Goal: Task Accomplishment & Management: Use online tool/utility

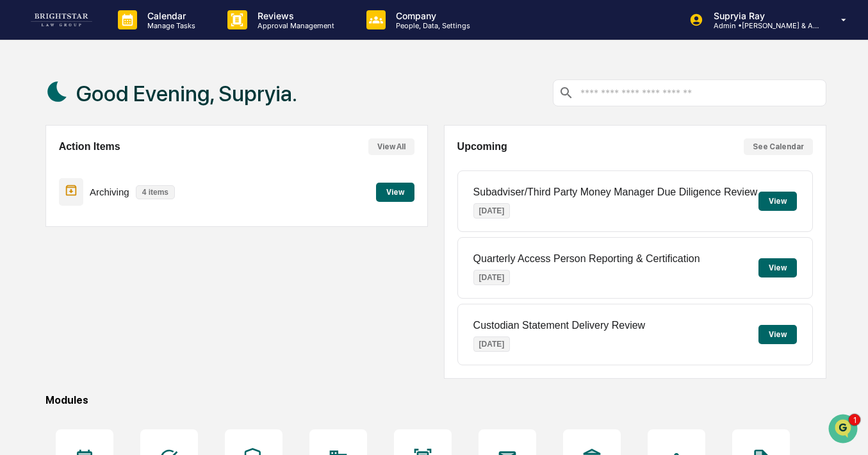
click at [390, 194] on button "View" at bounding box center [395, 192] width 38 height 19
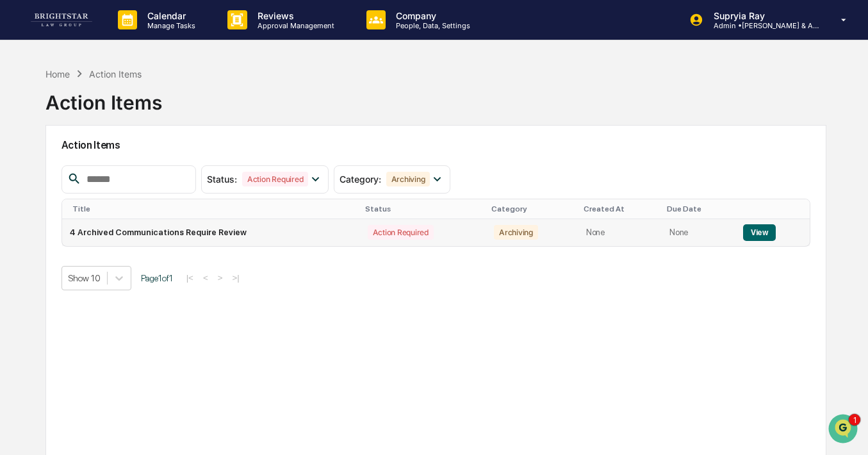
click at [750, 235] on button "View" at bounding box center [759, 232] width 33 height 17
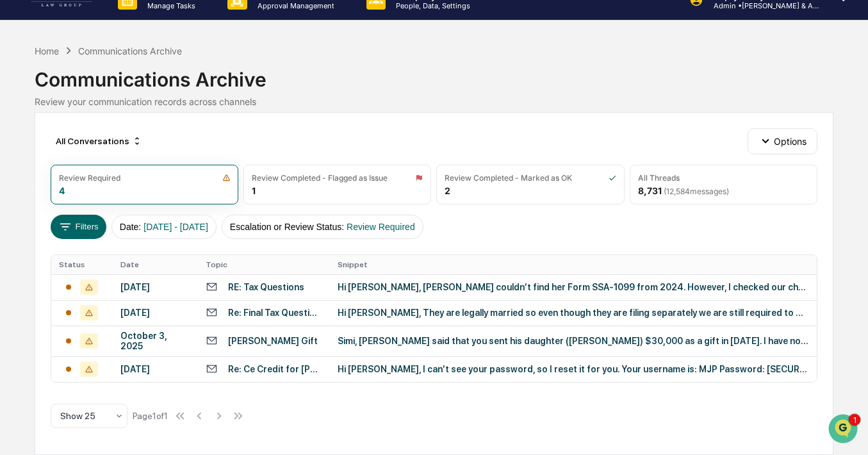
scroll to position [23, 0]
click at [374, 286] on div "Hi [PERSON_NAME], [PERSON_NAME] couldn’t find her Form SSA-1099 from 2024. Howe…" at bounding box center [573, 287] width 471 height 10
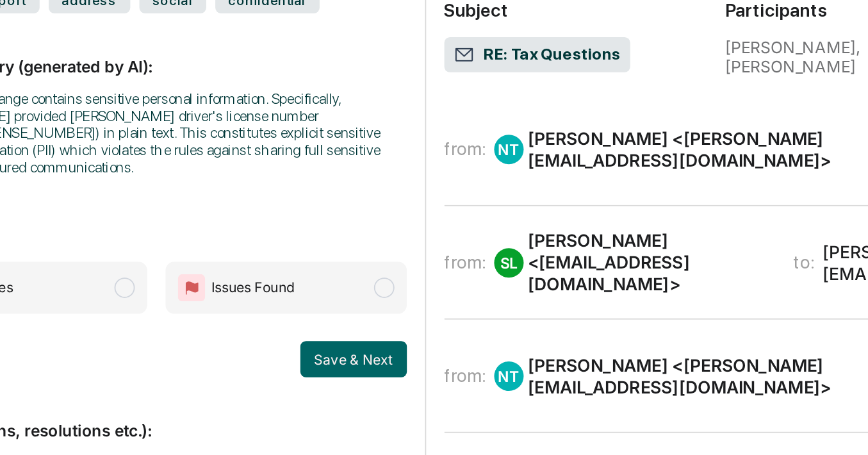
scroll to position [22, 0]
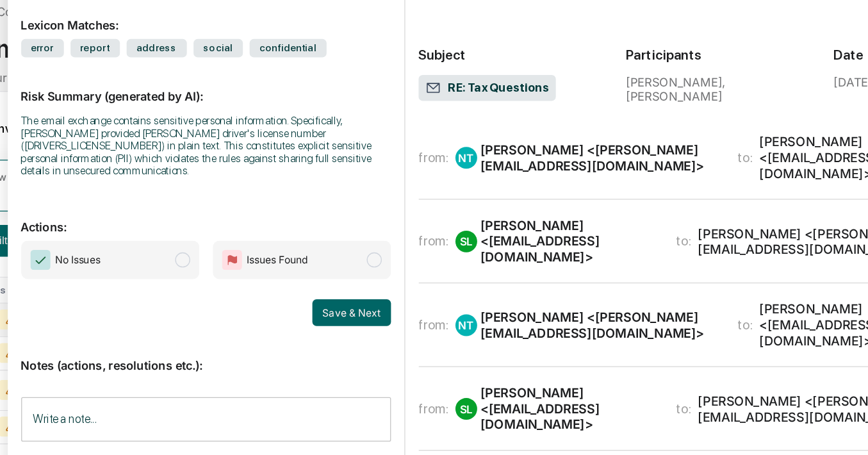
click at [511, 162] on div "[PERSON_NAME] <[PERSON_NAME][EMAIL_ADDRESS][DOMAIN_NAME]>" at bounding box center [539, 163] width 181 height 24
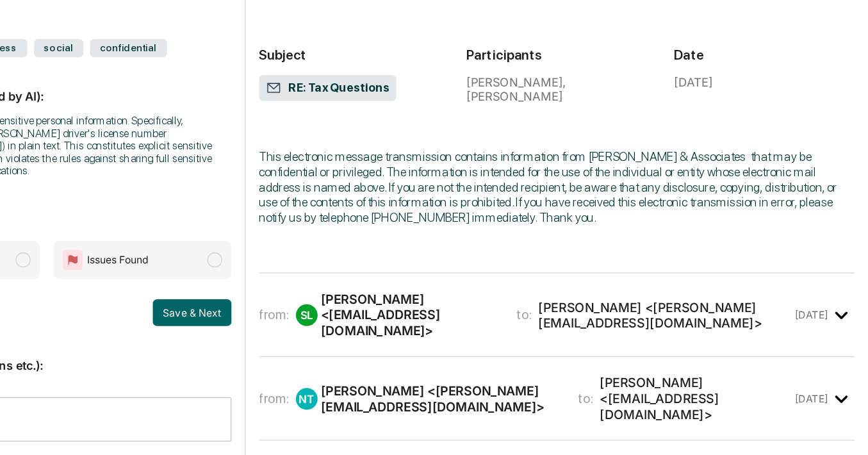
scroll to position [528, 0]
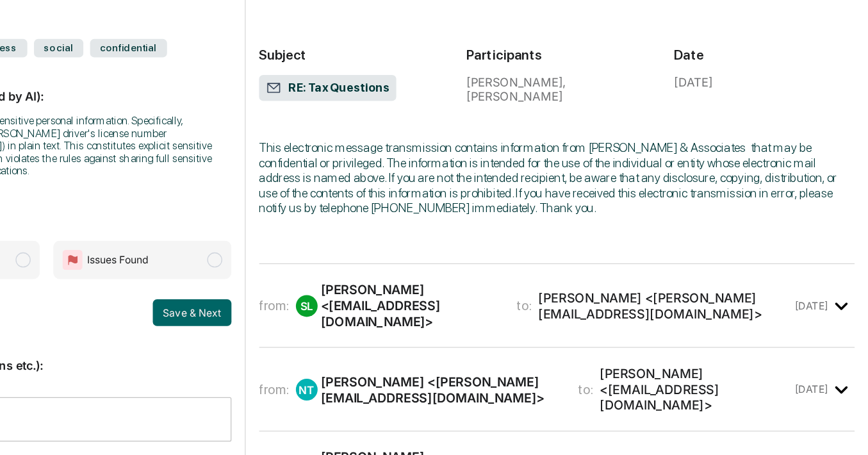
click at [537, 279] on div "from: SL [PERSON_NAME] <[EMAIL_ADDRESS][DOMAIN_NAME]> to: [PERSON_NAME] <[PERSO…" at bounding box center [630, 276] width 456 height 43
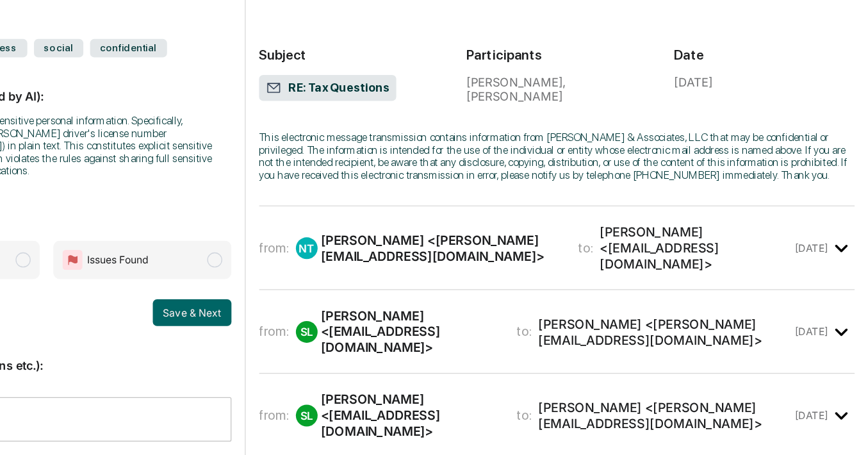
scroll to position [1753, 0]
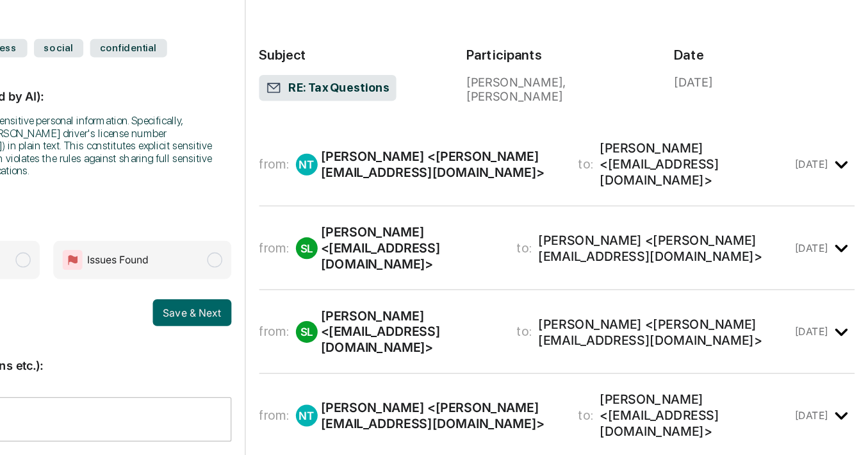
click at [536, 168] on div "[PERSON_NAME] <[PERSON_NAME][EMAIL_ADDRESS][DOMAIN_NAME]>" at bounding box center [539, 168] width 181 height 24
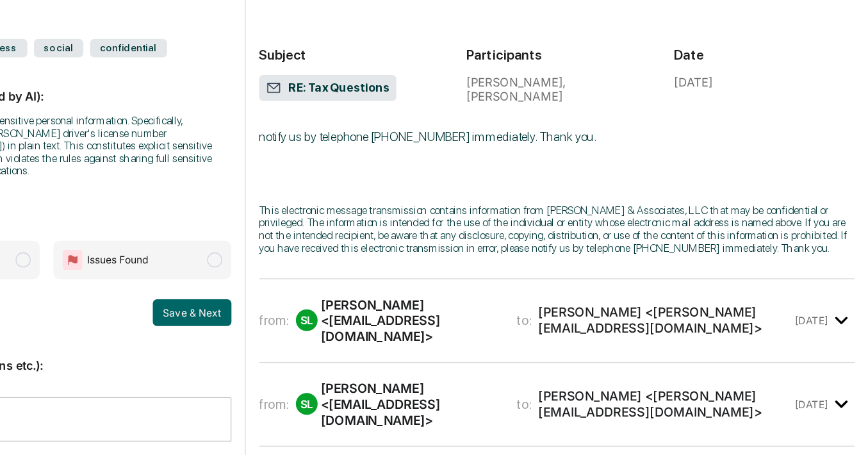
scroll to position [3381, 0]
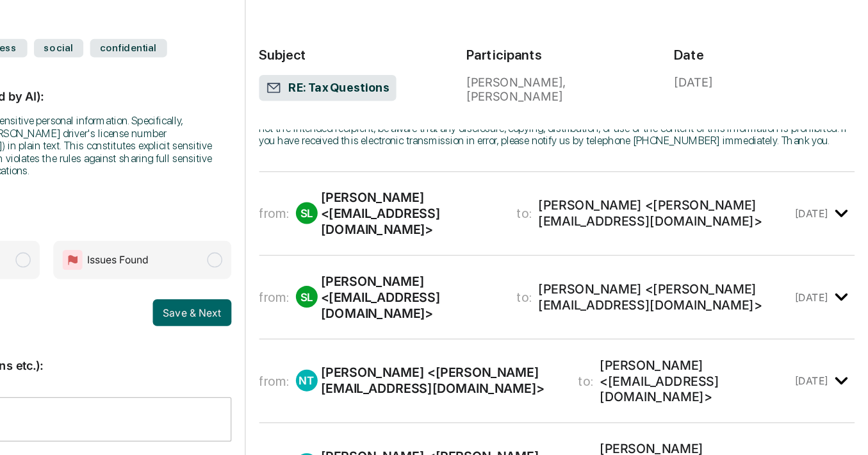
click at [513, 215] on div "[PERSON_NAME] <[EMAIL_ADDRESS][DOMAIN_NAME]>" at bounding box center [516, 206] width 135 height 37
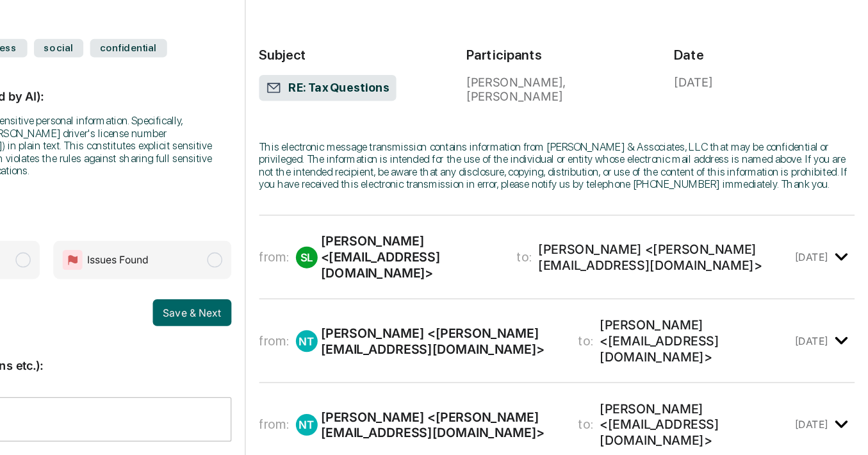
scroll to position [5270, 0]
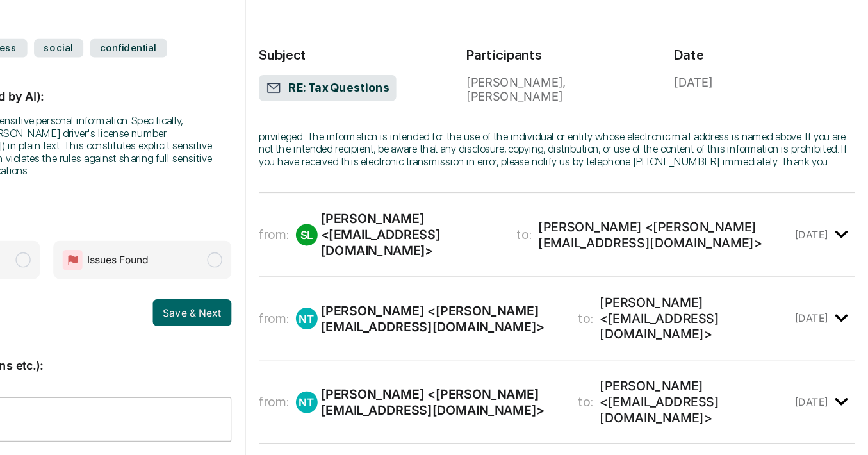
click at [510, 226] on div "from: SL [PERSON_NAME] <[EMAIL_ADDRESS][DOMAIN_NAME]> to: [PERSON_NAME] <[PERSO…" at bounding box center [630, 222] width 456 height 43
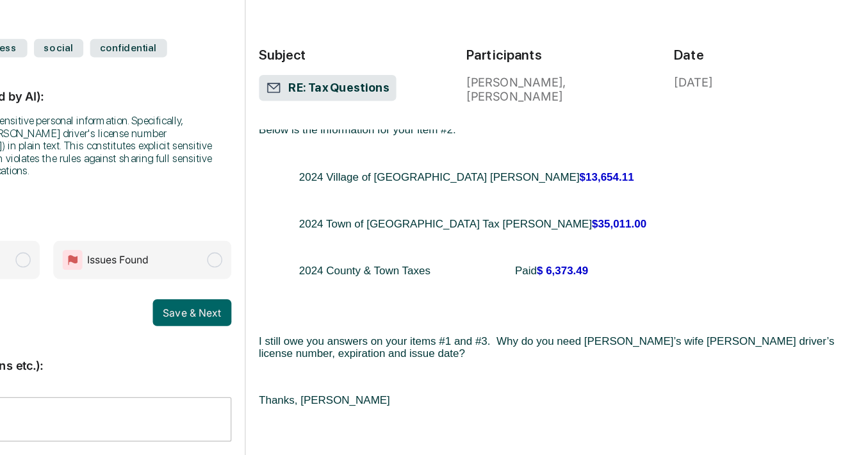
scroll to position [5478, 0]
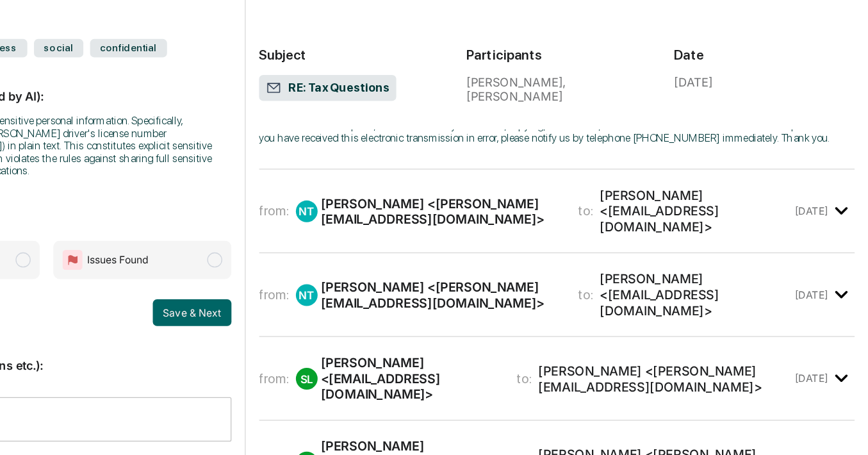
click at [507, 217] on div "[PERSON_NAME] <[PERSON_NAME][EMAIL_ADDRESS][DOMAIN_NAME]>" at bounding box center [539, 204] width 181 height 24
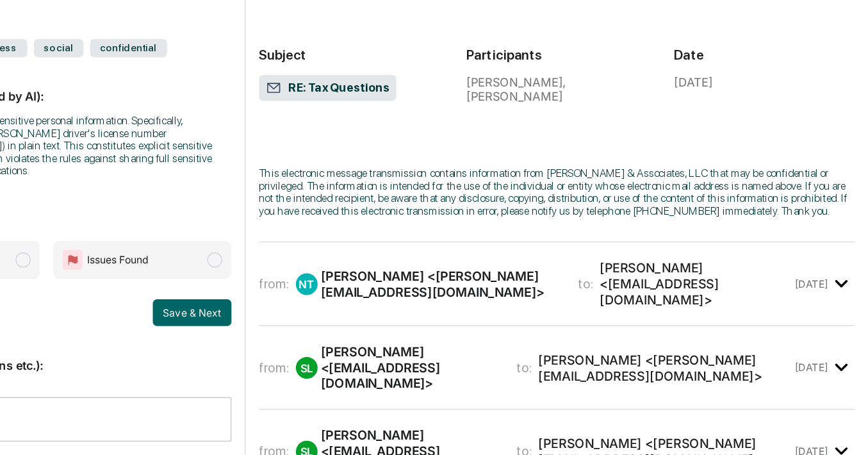
scroll to position [8021, 0]
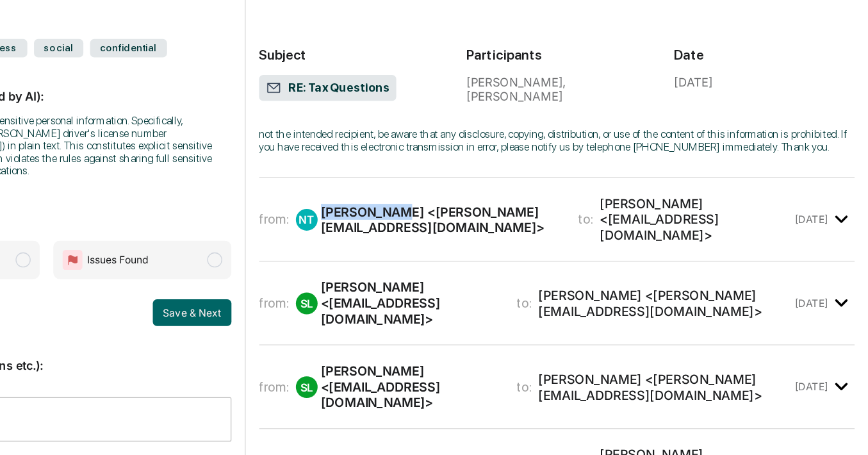
click at [502, 232] on div "from: NT [PERSON_NAME] <[PERSON_NAME][EMAIL_ADDRESS][DOMAIN_NAME]> to: [PERSON_…" at bounding box center [630, 210] width 456 height 43
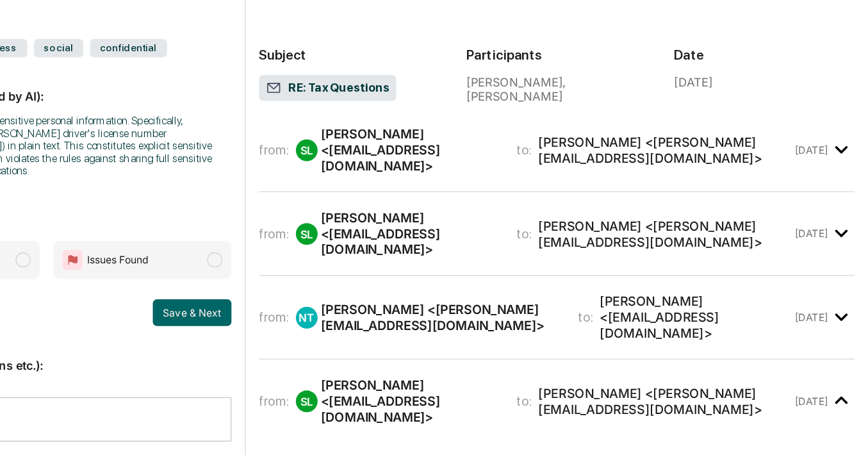
scroll to position [9734, 0]
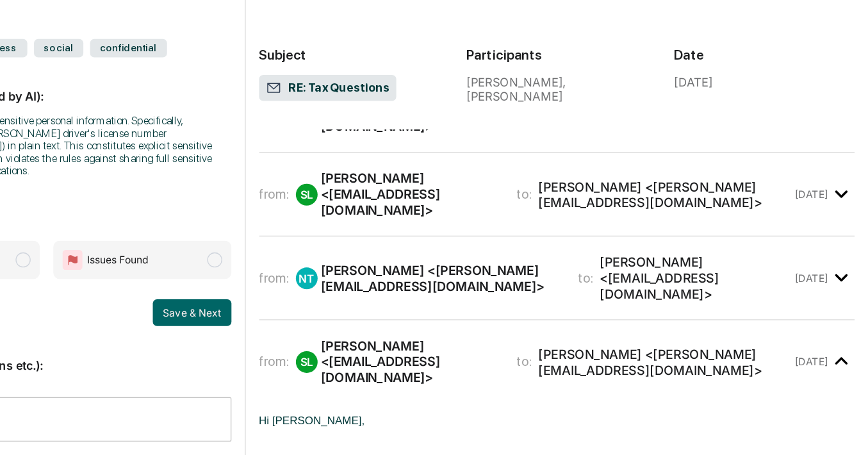
click at [511, 145] on div "[PERSON_NAME] <[EMAIL_ADDRESS][DOMAIN_NAME]>" at bounding box center [516, 127] width 135 height 37
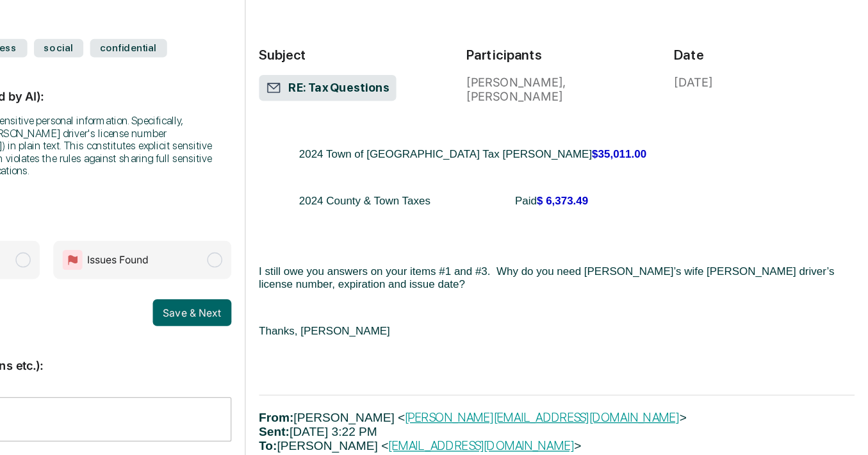
scroll to position [10689, 0]
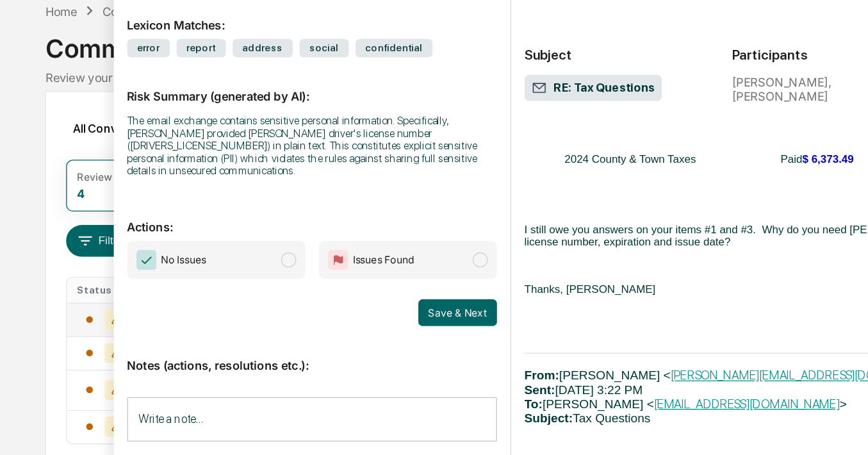
click at [370, 237] on span "modal" at bounding box center [368, 242] width 12 height 12
click at [233, 351] on input "Write a note..." at bounding box center [238, 364] width 283 height 34
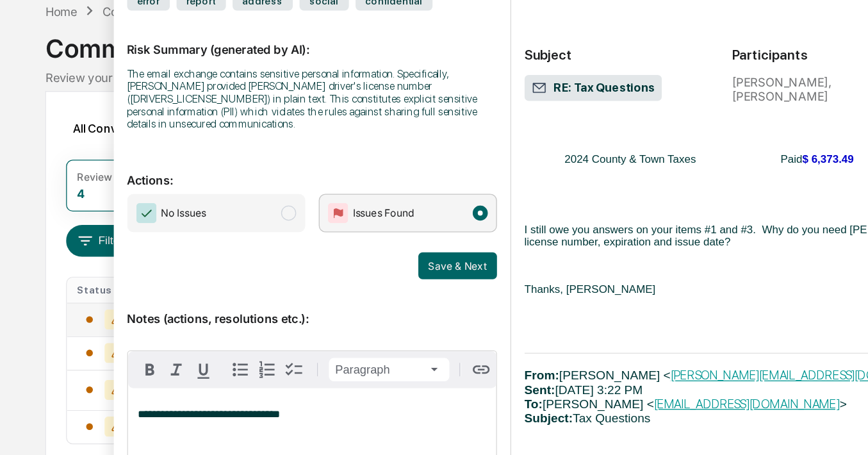
scroll to position [37, 0]
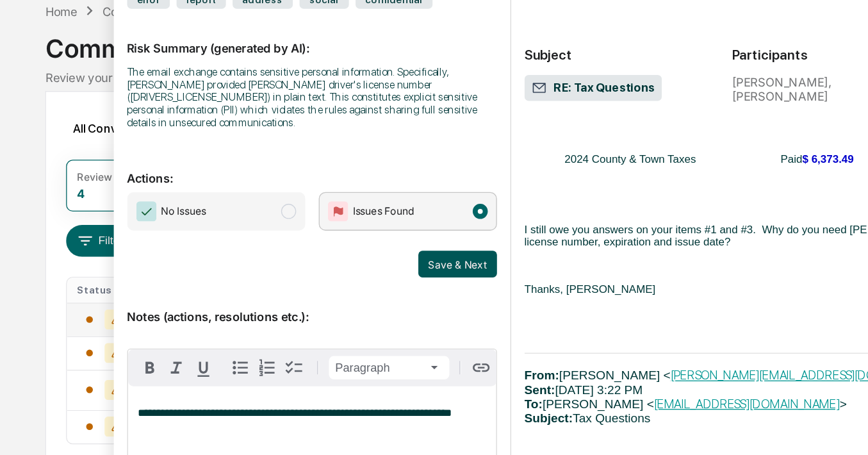
click at [349, 240] on button "Save & Next" at bounding box center [350, 245] width 60 height 21
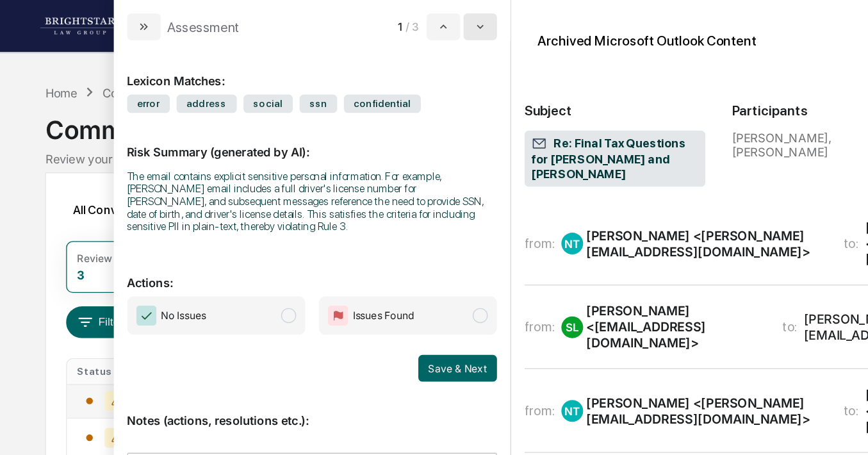
click at [370, 23] on icon "modal" at bounding box center [368, 20] width 10 height 10
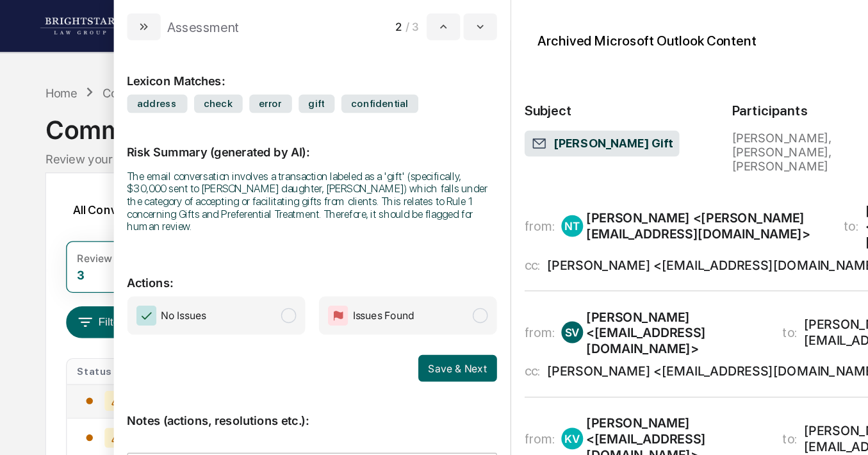
click at [473, 162] on div "[PERSON_NAME] <[PERSON_NAME][EMAIL_ADDRESS][DOMAIN_NAME]>" at bounding box center [539, 173] width 181 height 24
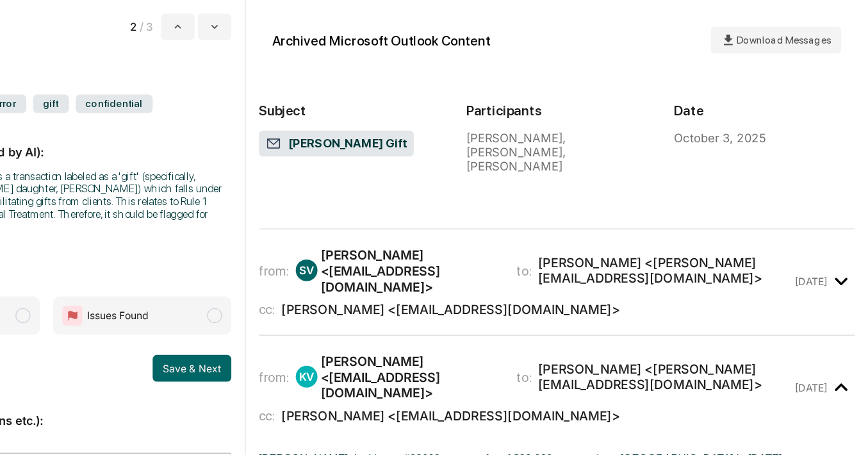
scroll to position [497, 0]
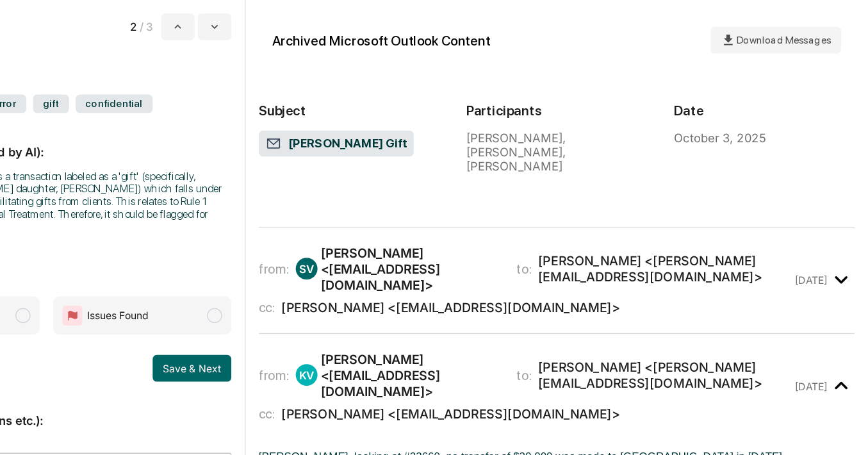
click at [505, 190] on div "[PERSON_NAME] <[EMAIL_ADDRESS][DOMAIN_NAME]>" at bounding box center [516, 206] width 135 height 37
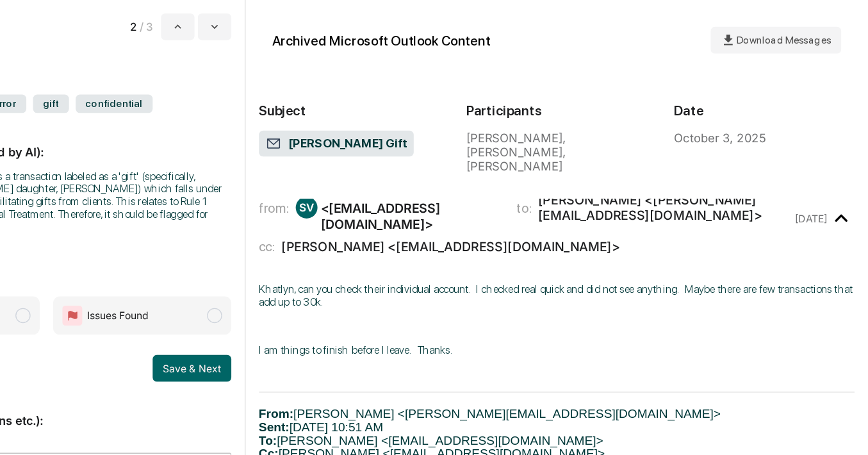
scroll to position [548, 0]
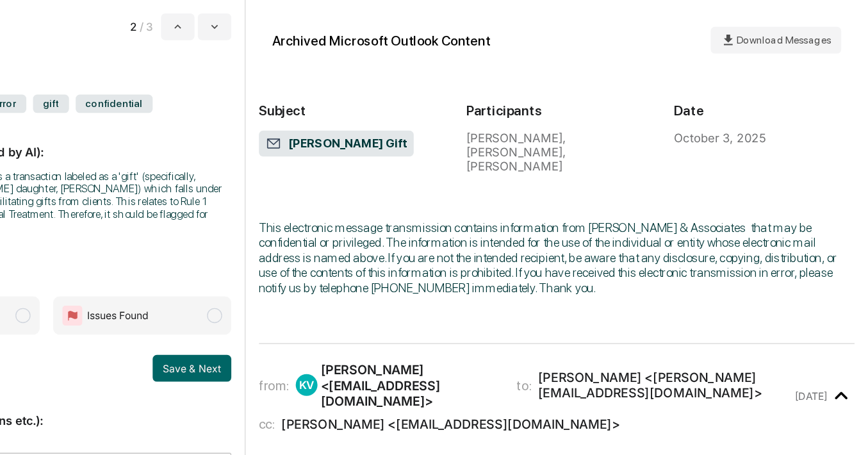
click at [492, 277] on div "[PERSON_NAME] <[EMAIL_ADDRESS][DOMAIN_NAME]>" at bounding box center [516, 295] width 135 height 37
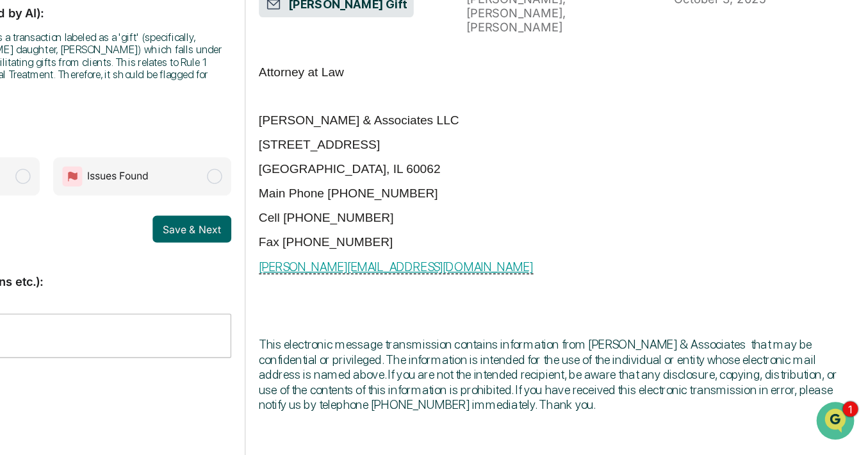
scroll to position [985, 0]
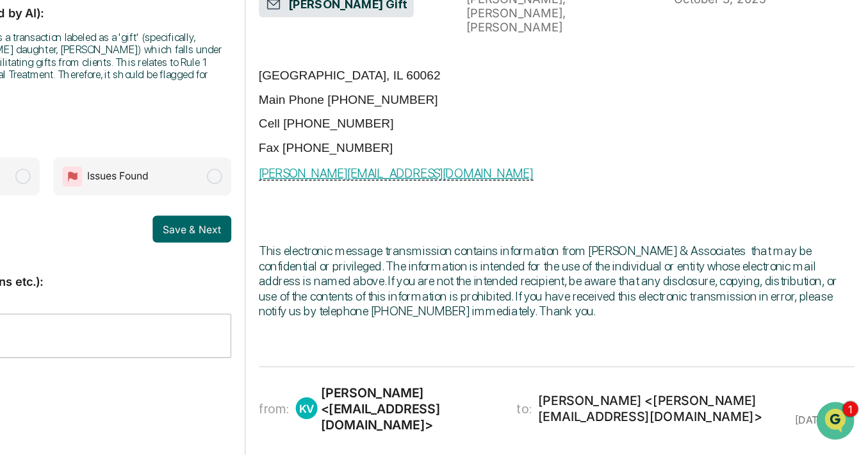
click at [488, 401] on div "[PERSON_NAME] <[EMAIL_ADDRESS][DOMAIN_NAME]>" at bounding box center [516, 419] width 135 height 37
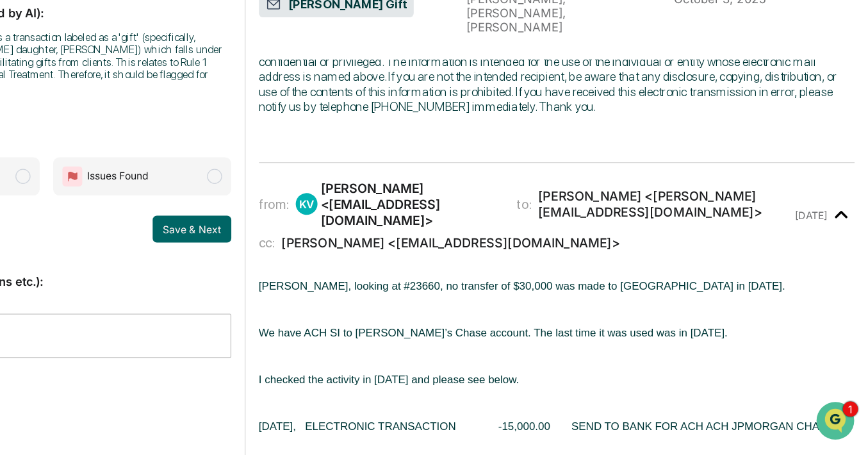
scroll to position [536, 0]
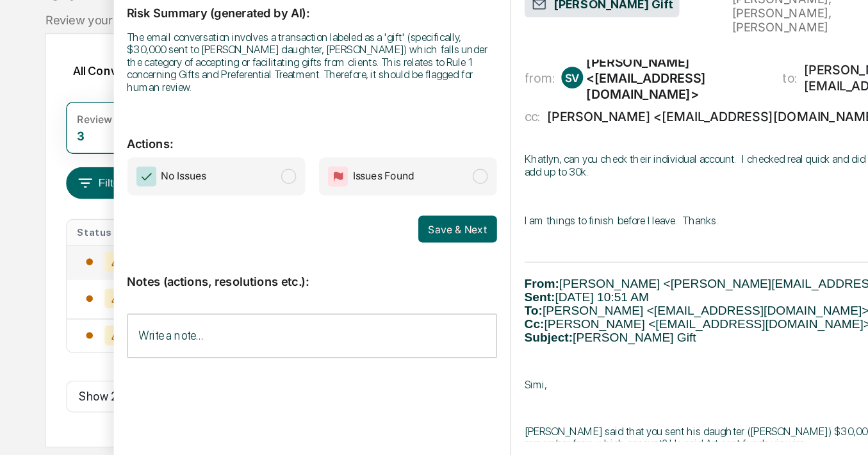
click at [371, 236] on span "modal" at bounding box center [368, 242] width 12 height 12
click at [354, 274] on button "Save & Next" at bounding box center [350, 282] width 60 height 21
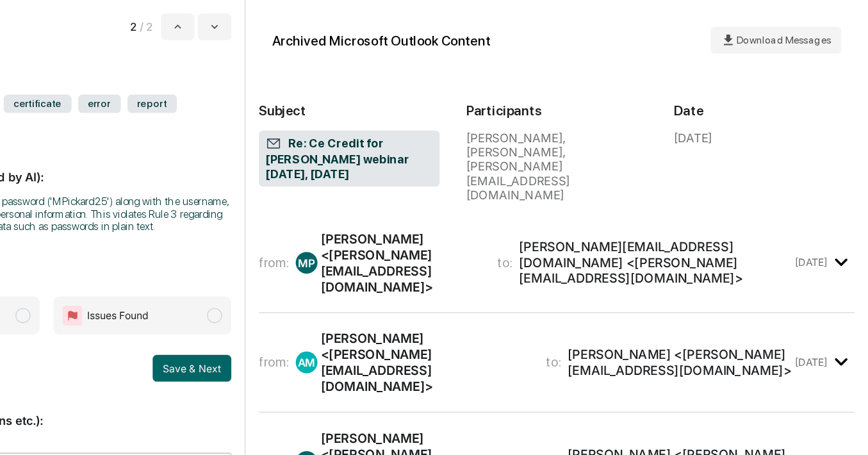
click at [673, 183] on div "[PERSON_NAME][EMAIL_ADDRESS][DOMAIN_NAME] <[PERSON_NAME][EMAIL_ADDRESS][DOMAIN_…" at bounding box center [705, 201] width 209 height 37
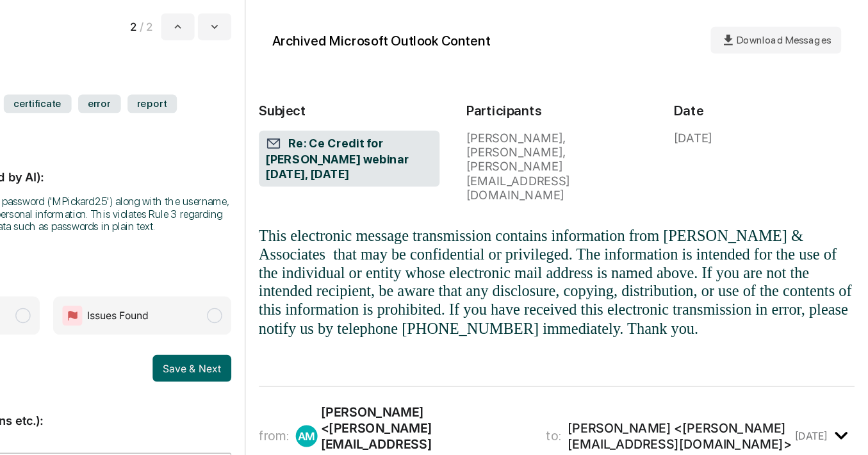
scroll to position [403, 0]
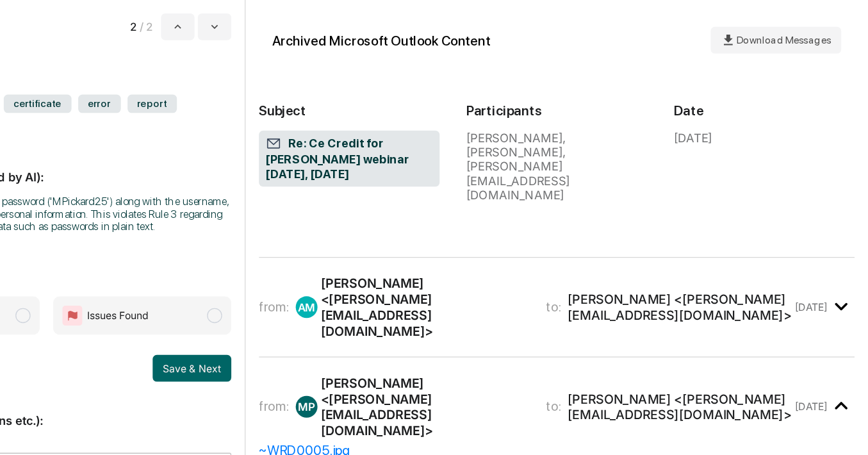
click at [604, 208] on div "from: AM [PERSON_NAME] <[PERSON_NAME][EMAIL_ADDRESS][DOMAIN_NAME]> to: [PERSON_…" at bounding box center [630, 235] width 456 height 55
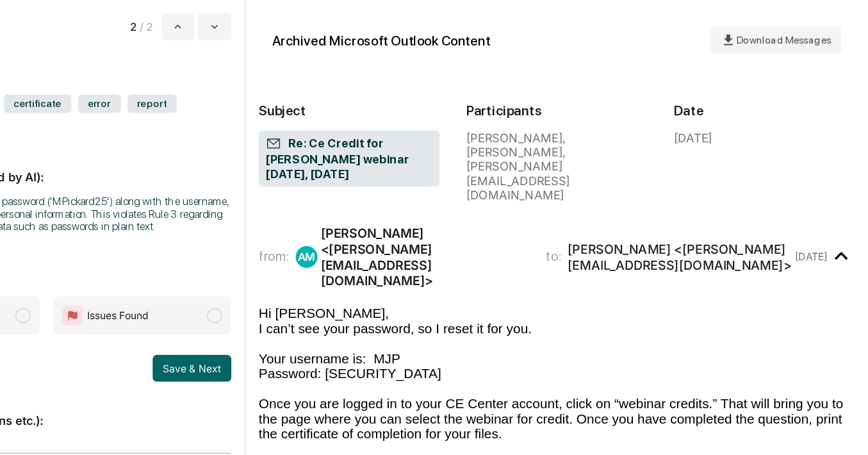
scroll to position [442, 0]
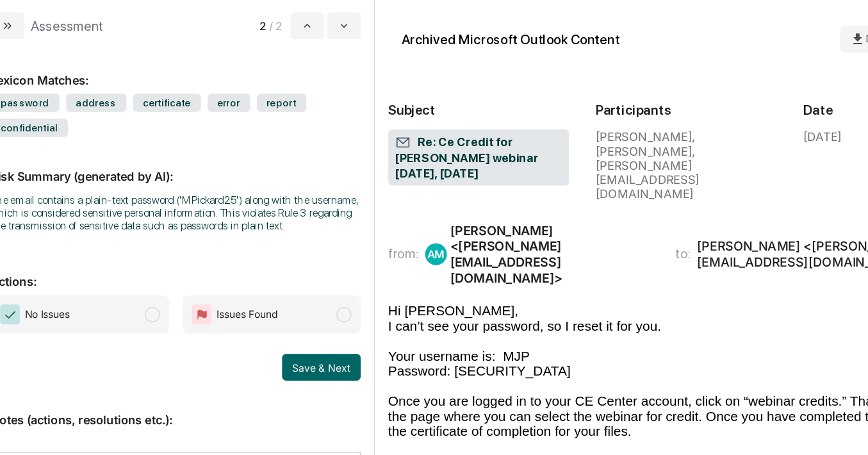
click at [217, 245] on span "modal" at bounding box center [221, 242] width 12 height 12
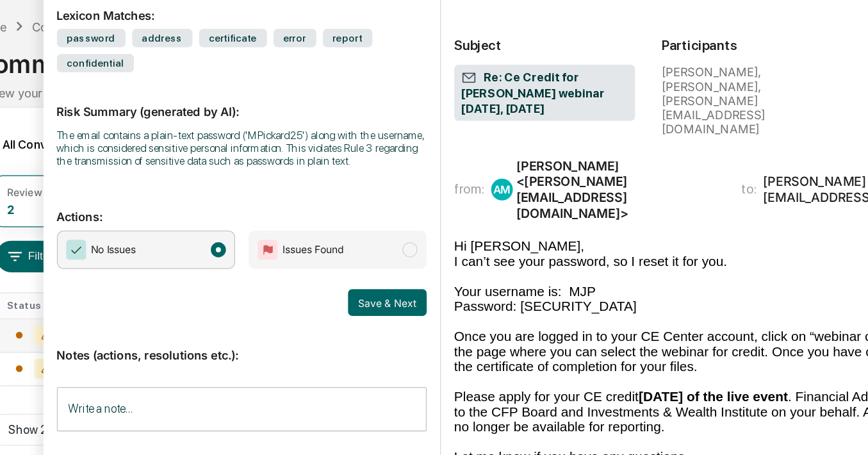
click at [212, 366] on input "Write a note..." at bounding box center [238, 364] width 283 height 34
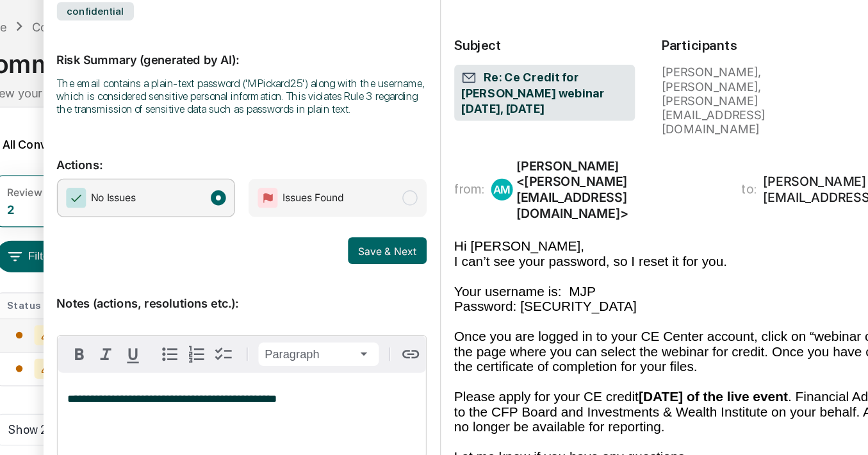
scroll to position [44, 0]
click at [127, 356] on span "**********" at bounding box center [234, 360] width 256 height 17
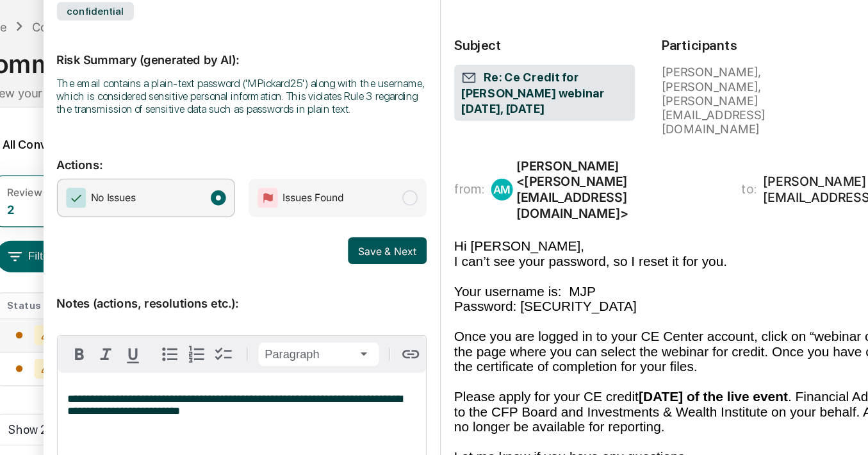
click at [344, 244] on button "Save & Next" at bounding box center [350, 242] width 60 height 21
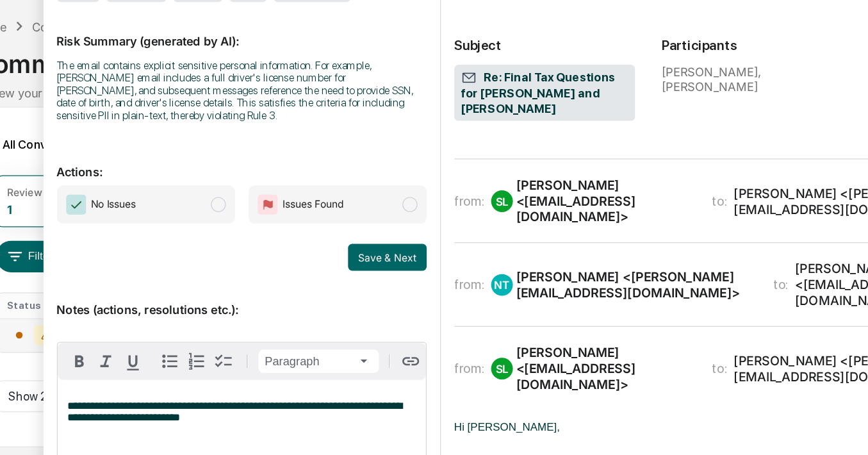
scroll to position [56, 0]
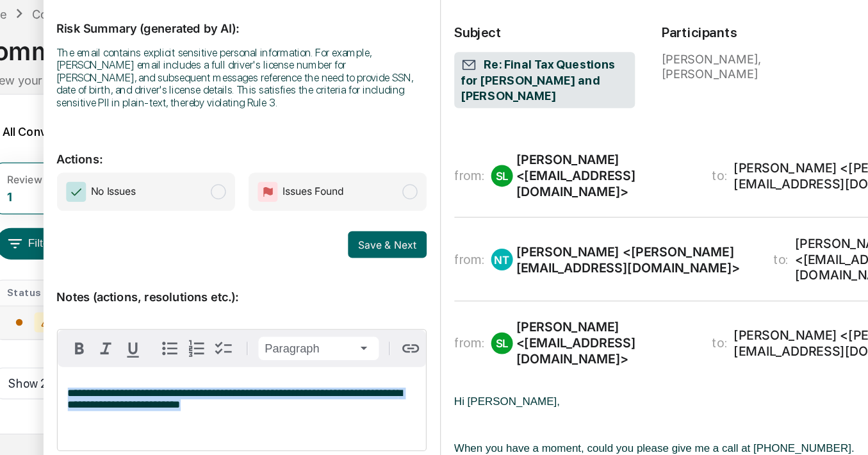
drag, startPoint x: 220, startPoint y: 369, endPoint x: 104, endPoint y: 353, distance: 117.0
click at [104, 353] on div "**********" at bounding box center [239, 373] width 282 height 64
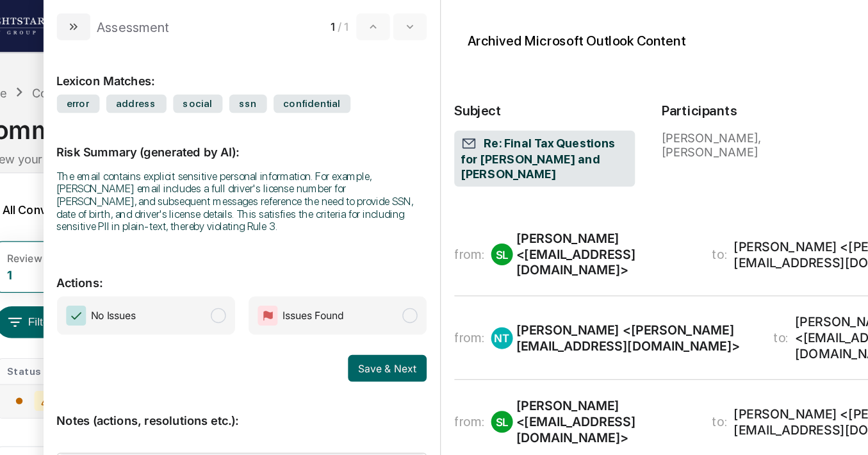
scroll to position [35, 0]
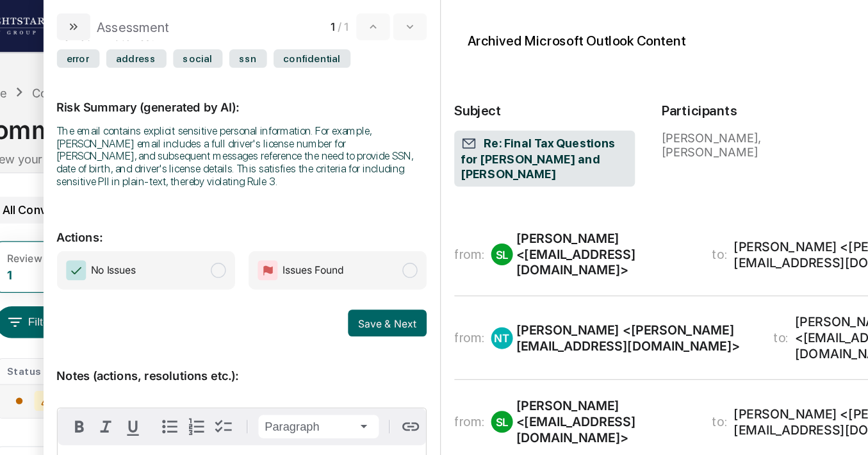
click at [67, 155] on div "All Conversations" at bounding box center [99, 161] width 97 height 21
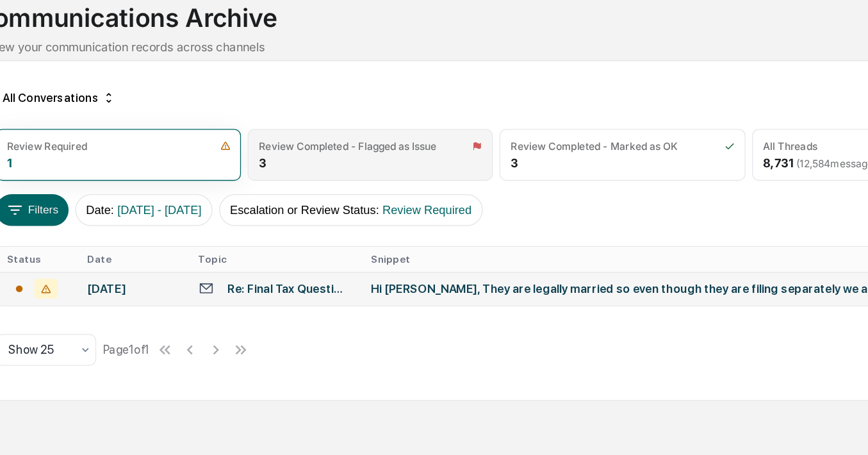
click at [341, 202] on div "Review Completed - Flagged as Issue" at bounding box center [320, 198] width 136 height 10
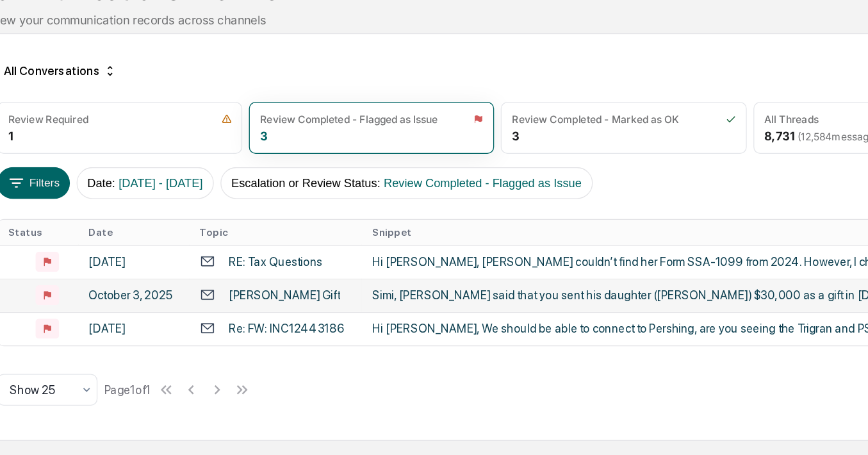
click at [405, 335] on div "Simi, [PERSON_NAME] said that you sent his daughter ([PERSON_NAME]) $30,000 as …" at bounding box center [573, 333] width 471 height 10
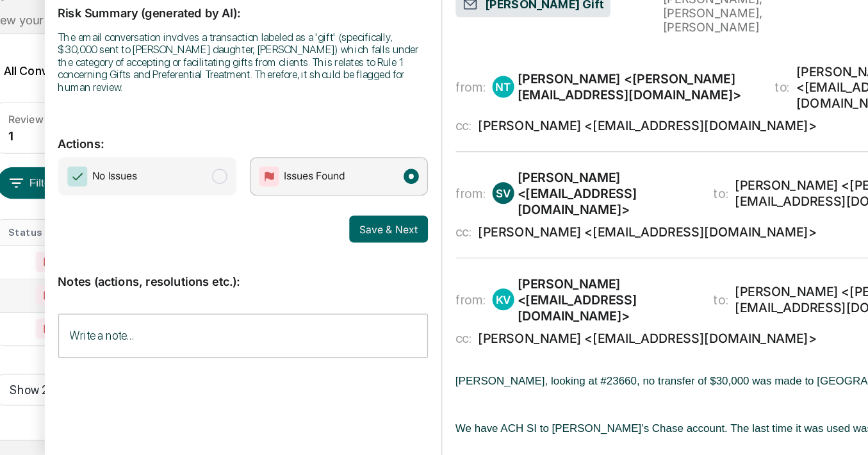
click at [220, 237] on span "modal" at bounding box center [221, 242] width 12 height 12
click at [350, 275] on button "Save & Next" at bounding box center [350, 282] width 60 height 21
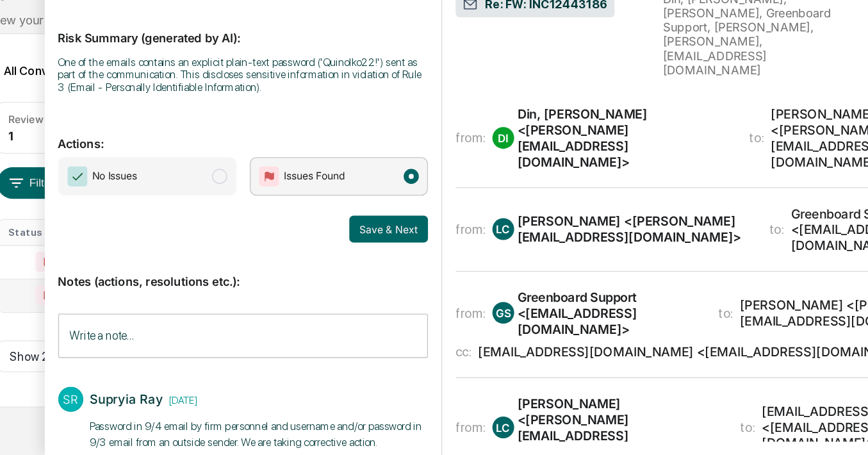
scroll to position [24, 0]
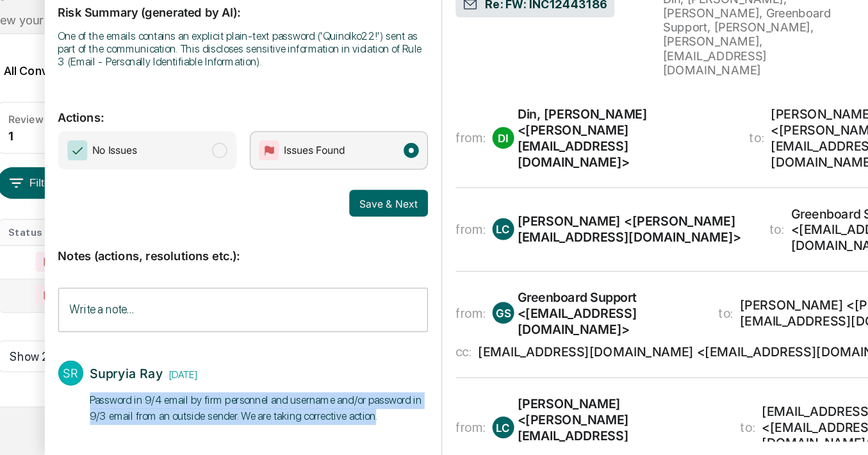
drag, startPoint x: 340, startPoint y: 429, endPoint x: 120, endPoint y: 408, distance: 221.4
click at [120, 408] on div "SR Supryia Ray [DATE] ​Password in 9/4 email by firm personnel and username and…" at bounding box center [238, 406] width 283 height 60
copy p "​Password in 9/4 email by firm personnel and username and/or password in 9/3 em…"
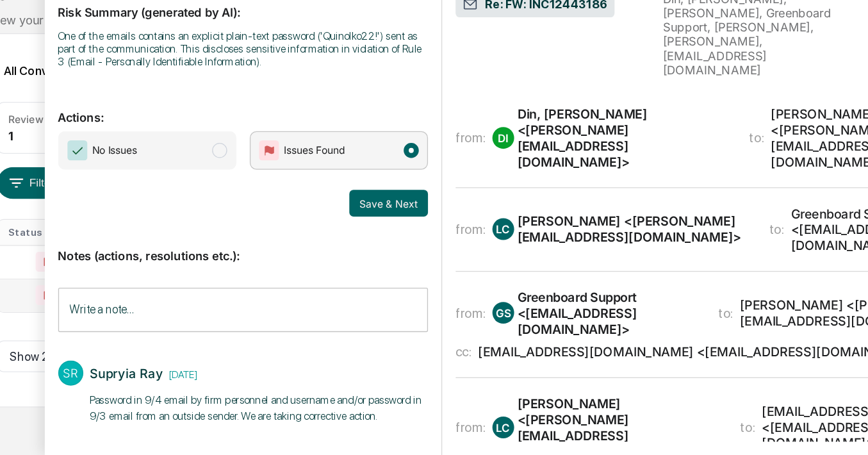
click at [166, 351] on input "Write a note..." at bounding box center [238, 344] width 283 height 34
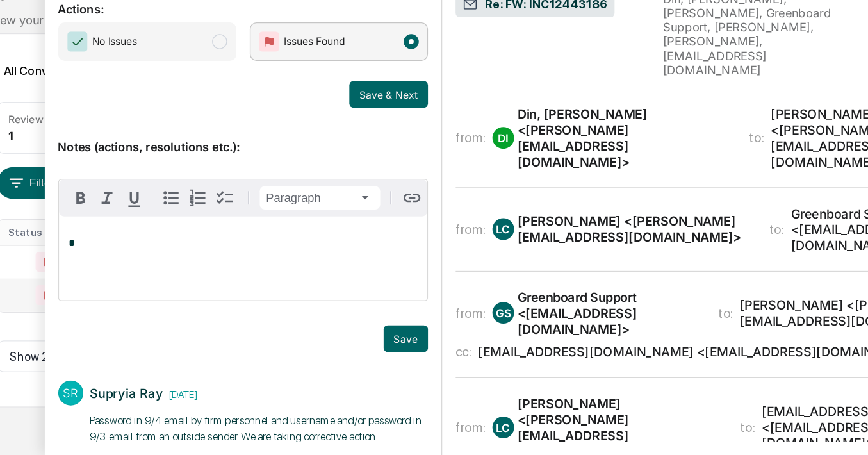
scroll to position [123, 0]
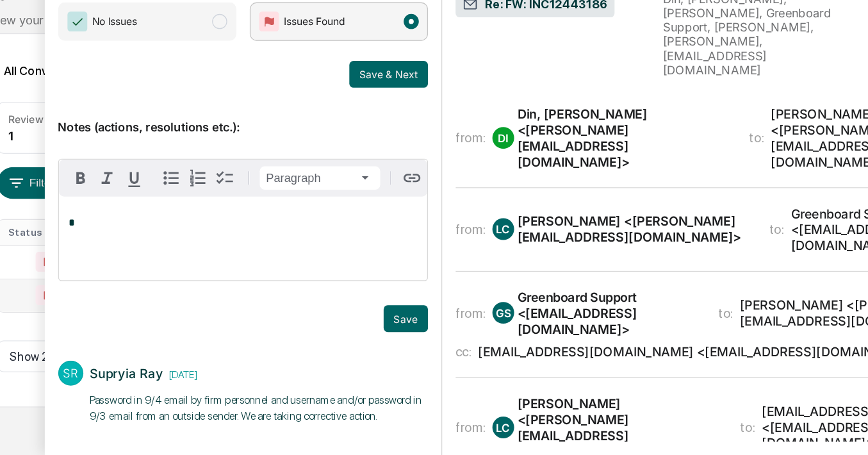
click at [69, 329] on td at bounding box center [82, 333] width 62 height 26
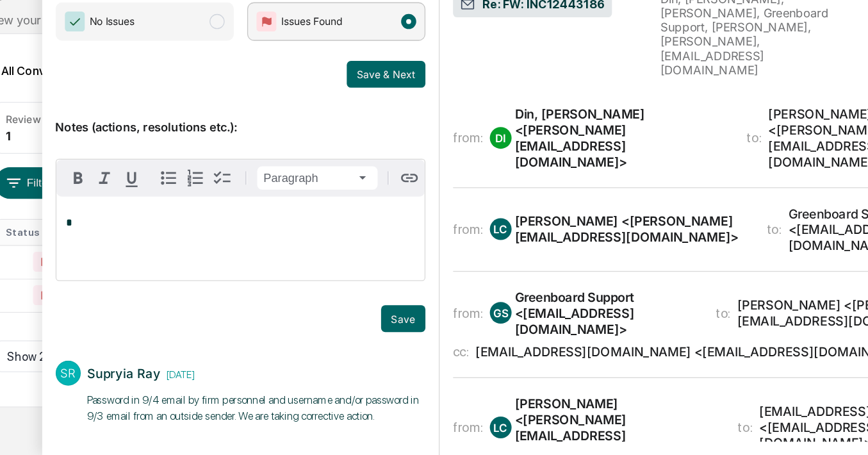
click at [220, 283] on div "*" at bounding box center [239, 289] width 282 height 64
click at [180, 279] on span "**********" at bounding box center [167, 277] width 122 height 8
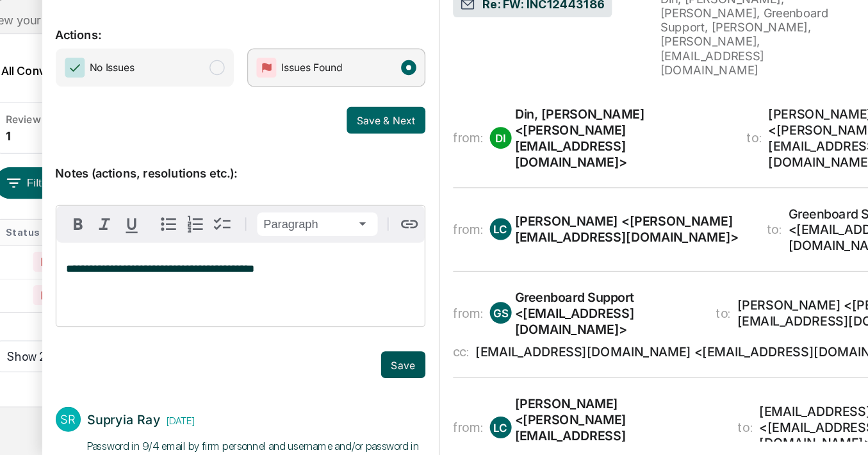
scroll to position [81, 0]
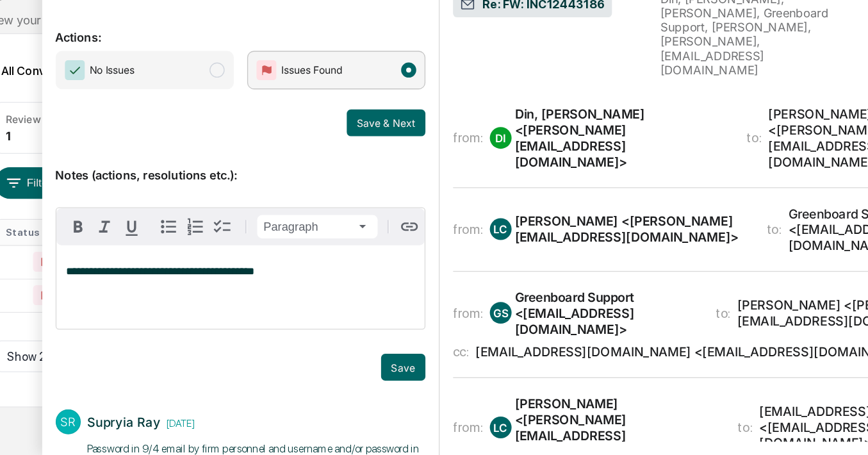
click at [265, 319] on p "**********" at bounding box center [239, 314] width 267 height 9
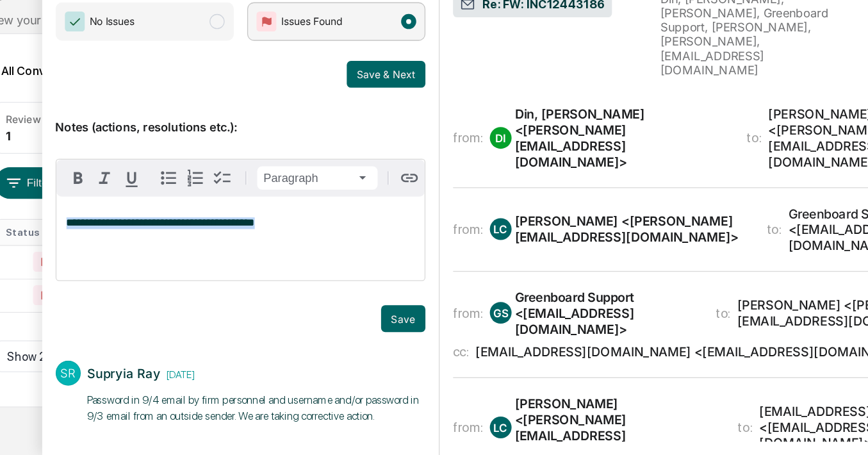
drag, startPoint x: 265, startPoint y: 281, endPoint x: 67, endPoint y: 281, distance: 198.0
click at [87, 281] on div "**********" at bounding box center [239, 243] width 304 height 424
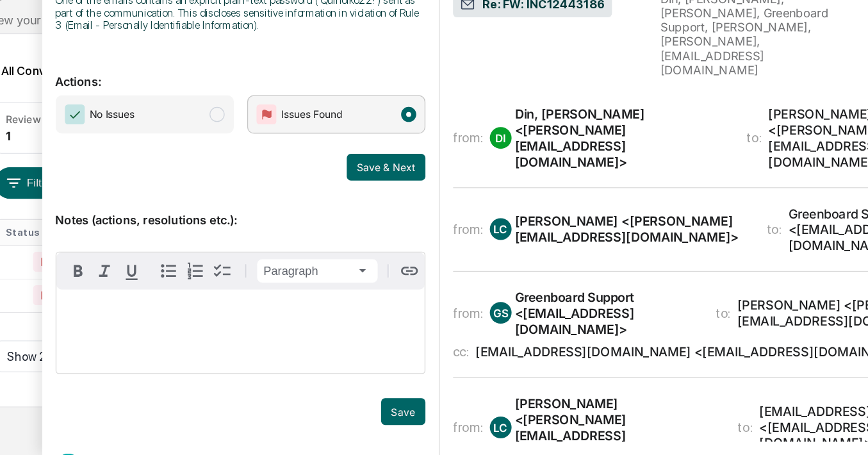
scroll to position [0, 0]
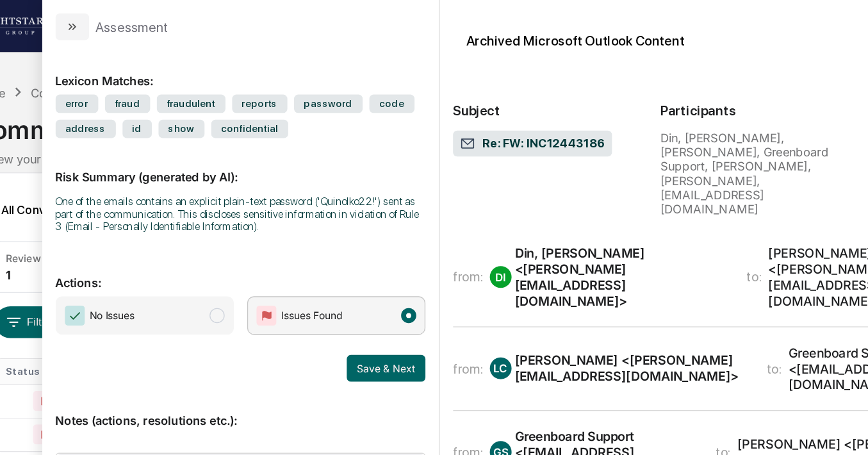
click at [78, 143] on div "All Conversations Options Review Required 1 Review Completed - Flagged as Issue…" at bounding box center [434, 275] width 799 height 286
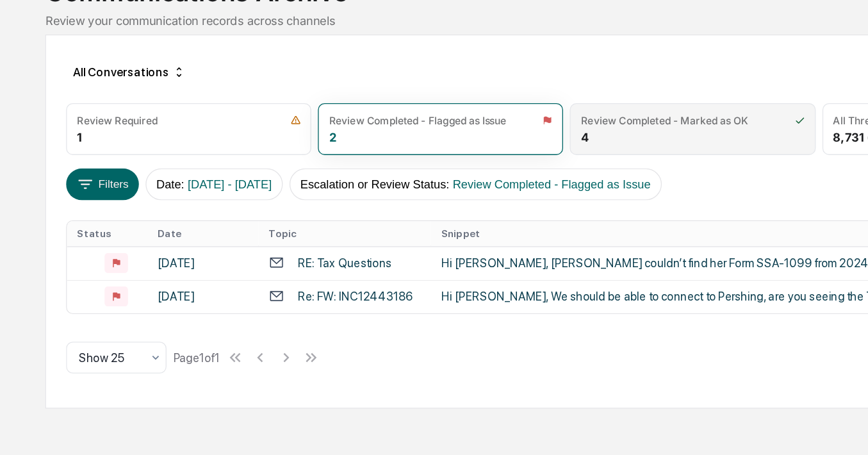
click at [504, 201] on div "Review Completed - Marked as OK" at bounding box center [509, 198] width 128 height 10
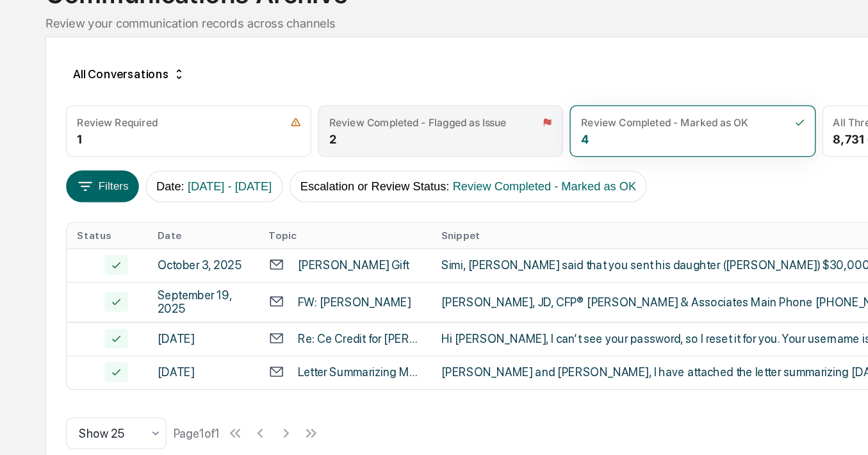
click at [335, 198] on div "Review Completed - Flagged as Issue" at bounding box center [320, 198] width 136 height 10
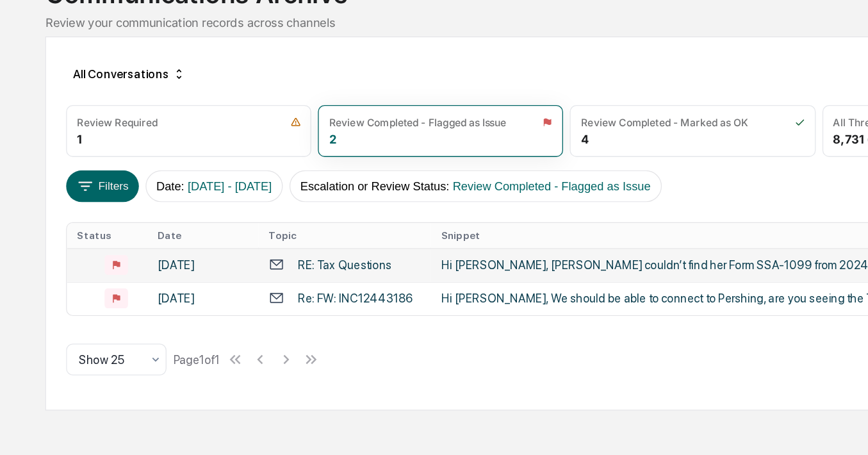
click at [262, 310] on div "RE: Tax Questions" at bounding box center [264, 307] width 72 height 10
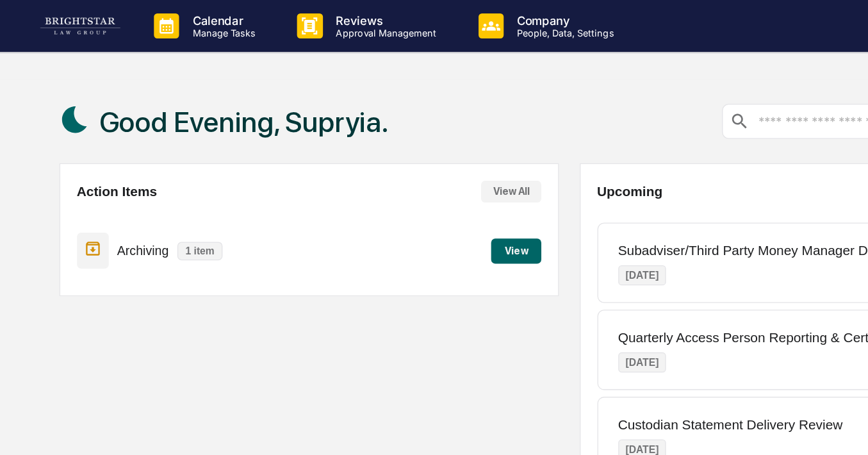
click at [399, 187] on button "View" at bounding box center [395, 192] width 38 height 19
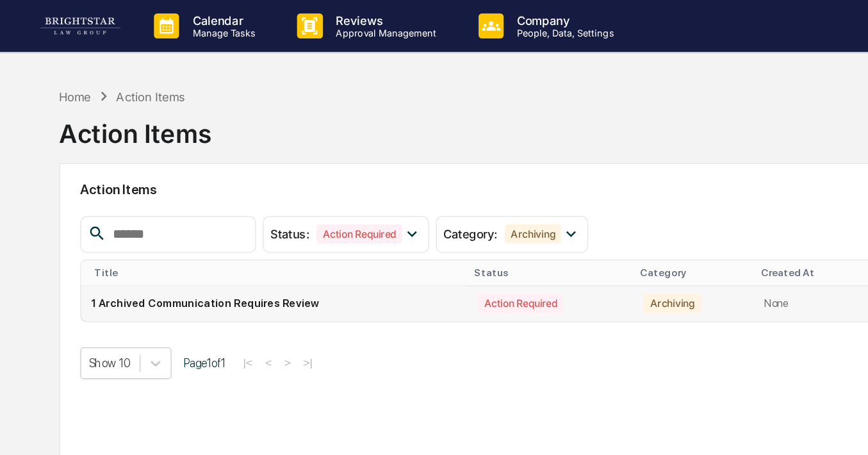
click at [176, 240] on td "1 Archived Communication Requires Review" at bounding box center [210, 232] width 296 height 27
click at [176, 236] on td "1 Archived Communication Requires Review" at bounding box center [210, 232] width 296 height 27
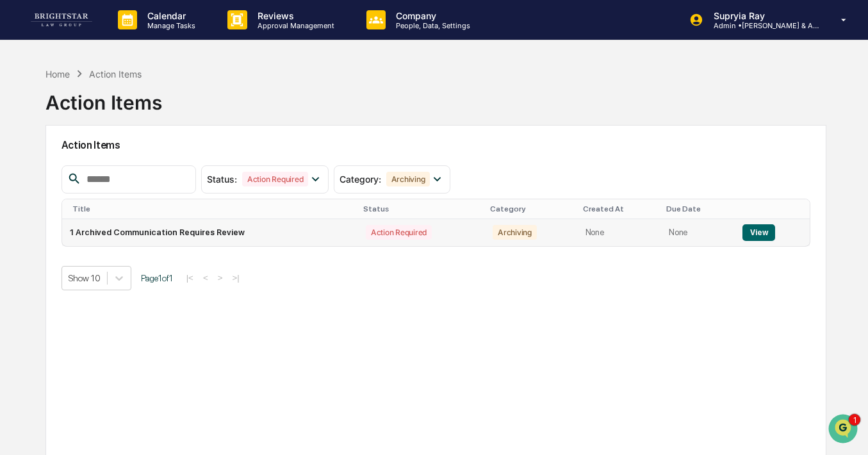
click at [753, 232] on button "View" at bounding box center [759, 232] width 33 height 17
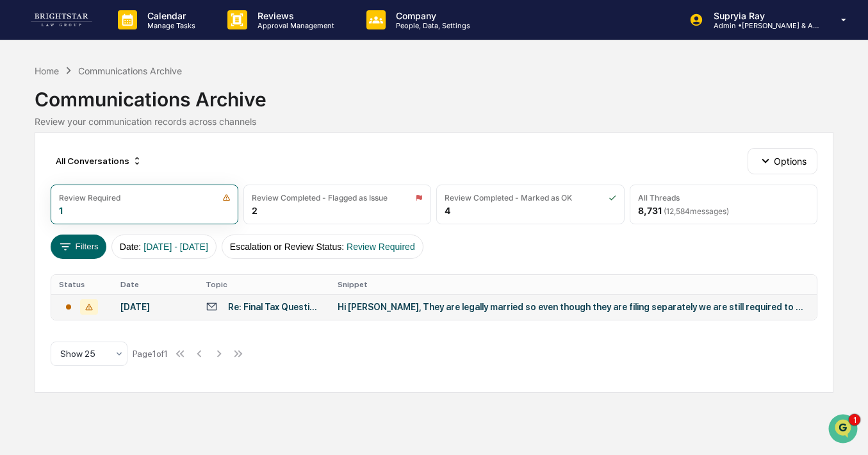
click at [426, 310] on div "Hi [PERSON_NAME], They are legally married so even though they are filing separ…" at bounding box center [573, 307] width 471 height 10
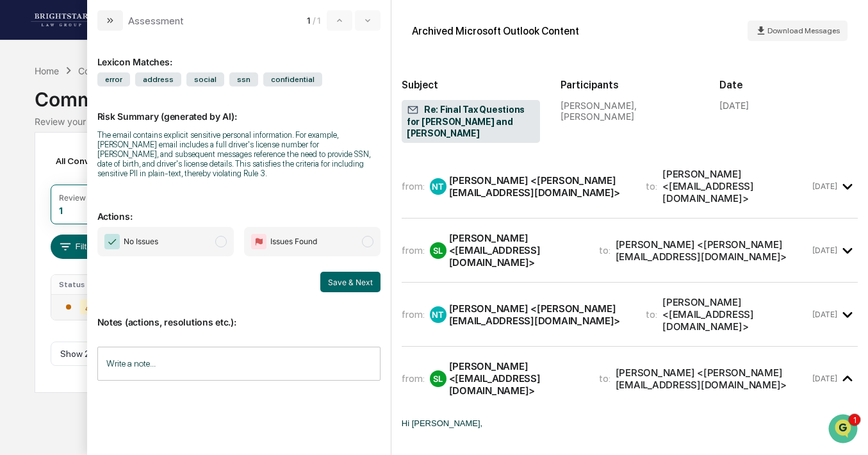
click at [371, 238] on span "modal" at bounding box center [368, 242] width 12 height 12
click at [197, 349] on input "Write a note..." at bounding box center [238, 364] width 283 height 34
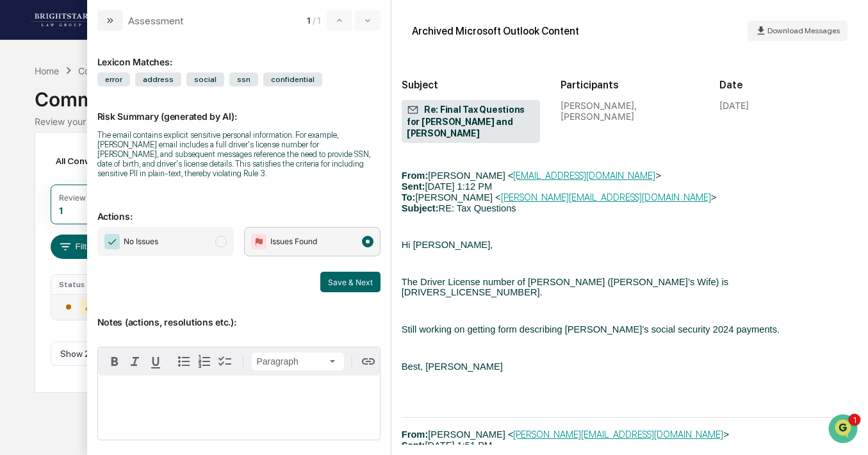
scroll to position [1377, 0]
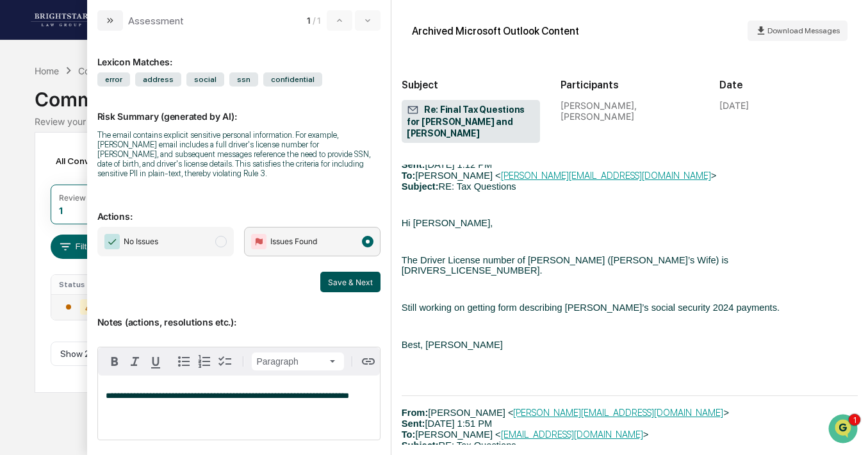
click at [355, 272] on button "Save & Next" at bounding box center [350, 282] width 60 height 21
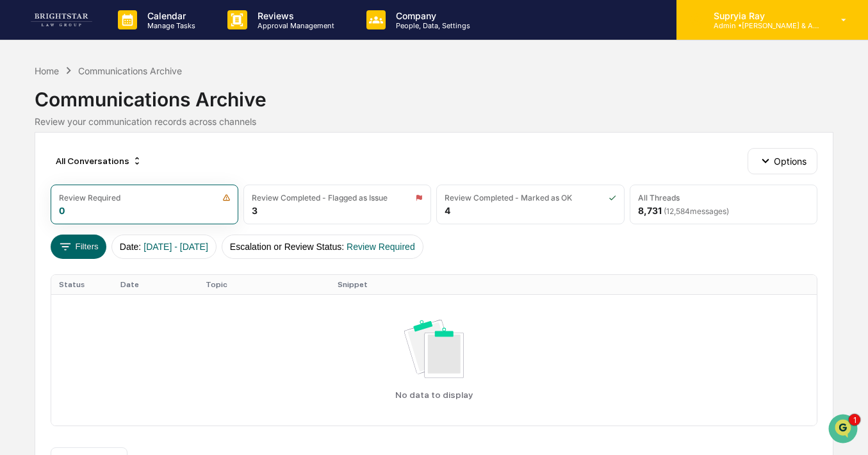
click at [736, 26] on p "Admin • [PERSON_NAME] & Associates" at bounding box center [763, 25] width 119 height 9
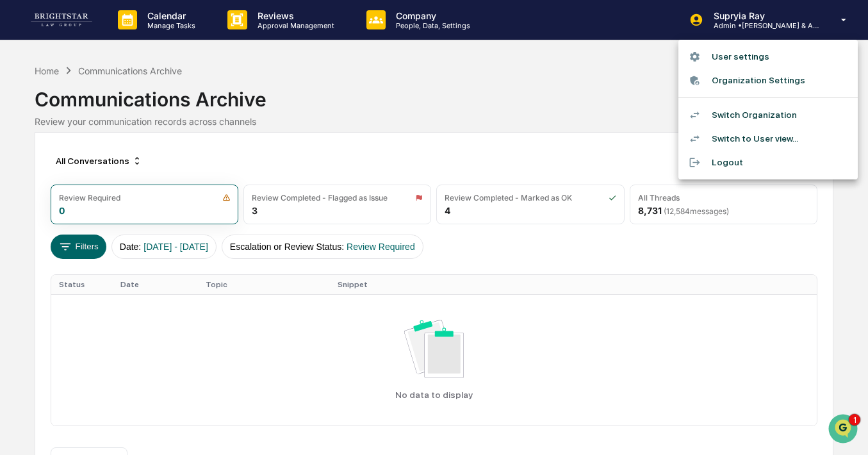
click at [726, 113] on li "Switch Organization" at bounding box center [768, 115] width 179 height 24
